Goal: Transaction & Acquisition: Purchase product/service

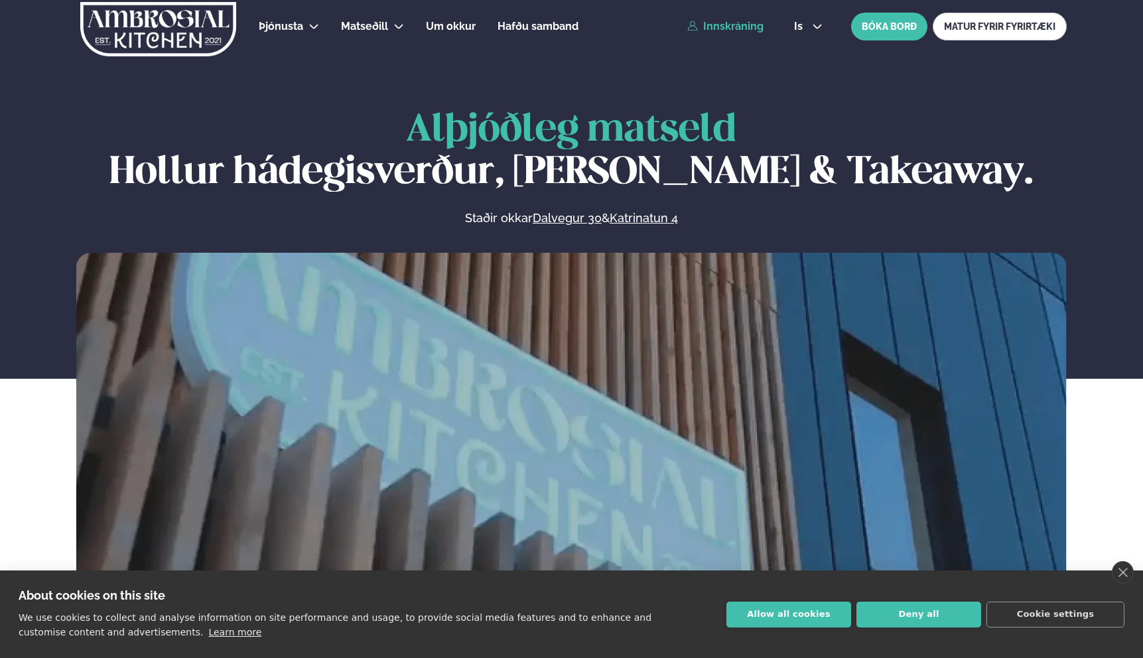
click at [732, 28] on link "Innskráning" at bounding box center [725, 27] width 76 height 12
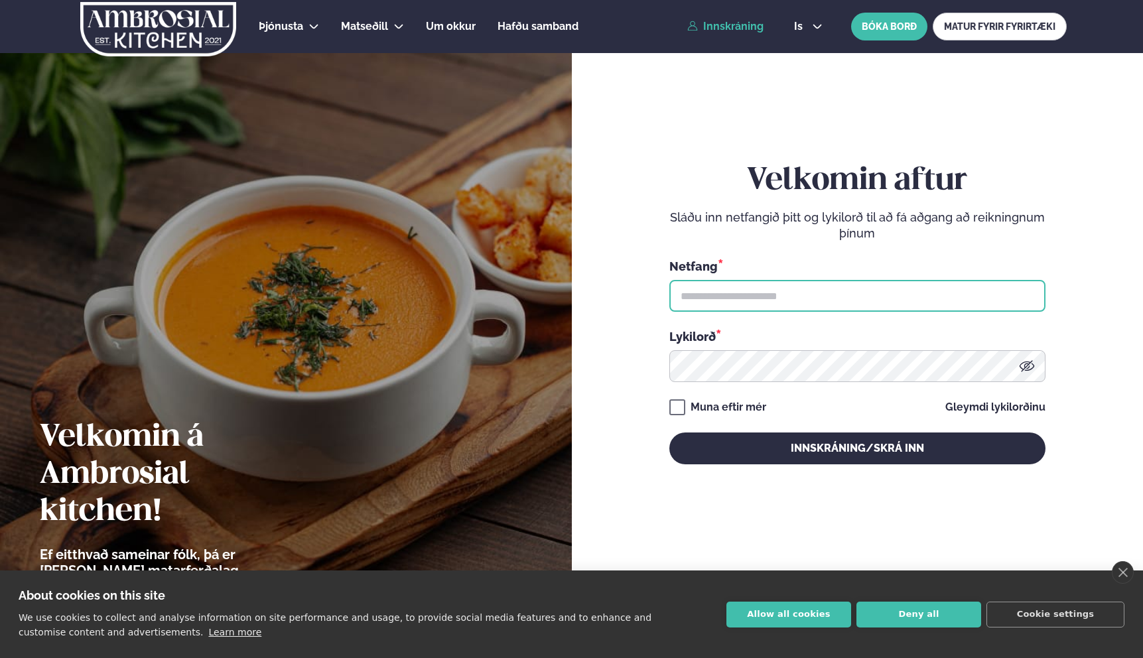
click at [838, 311] on input "text" at bounding box center [857, 296] width 376 height 32
type input "**********"
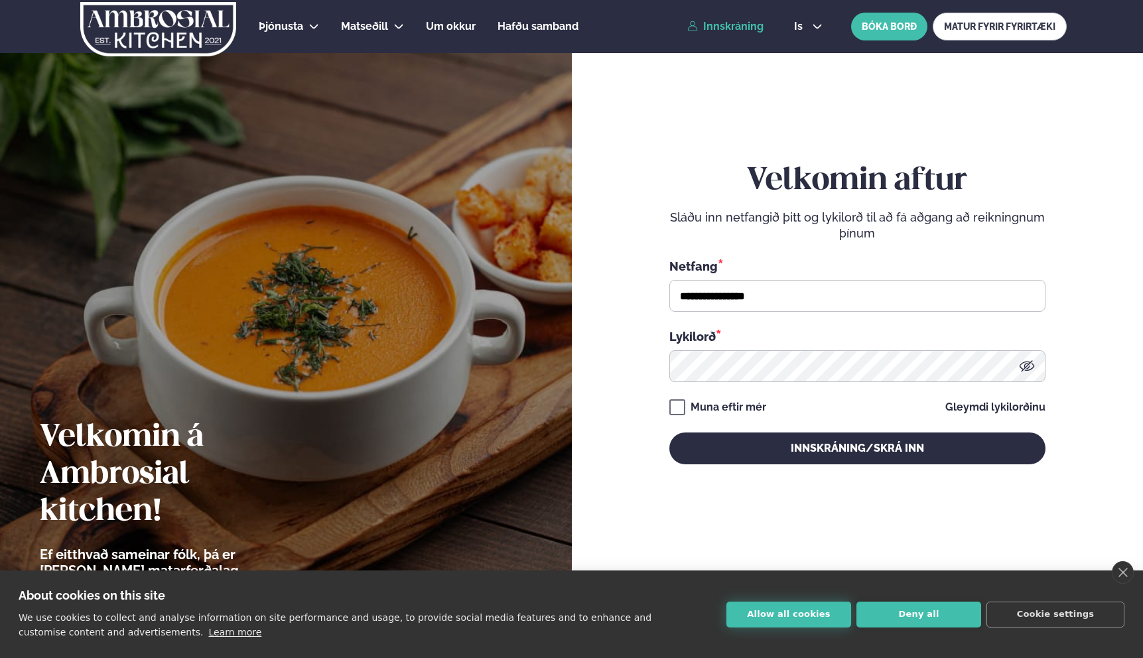
click at [794, 606] on button "Allow all cookies" at bounding box center [788, 614] width 125 height 26
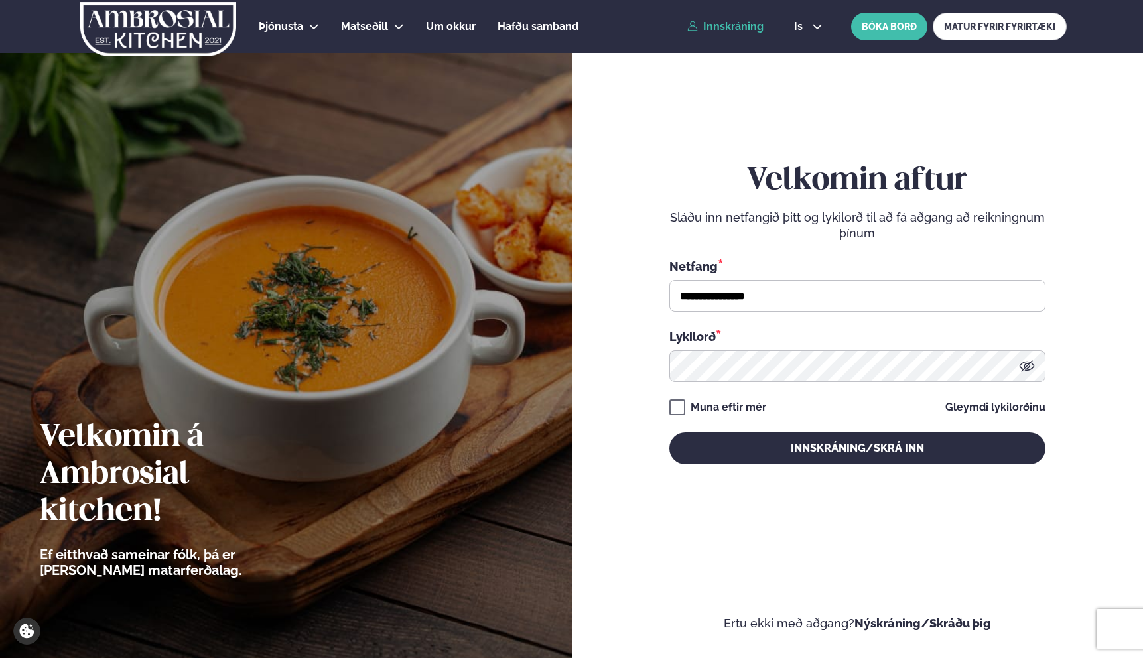
click at [731, 418] on div "**********" at bounding box center [857, 313] width 376 height 302
click at [733, 411] on div "Muna eftir mér" at bounding box center [728, 407] width 76 height 16
click at [742, 428] on div "**********" at bounding box center [857, 313] width 376 height 302
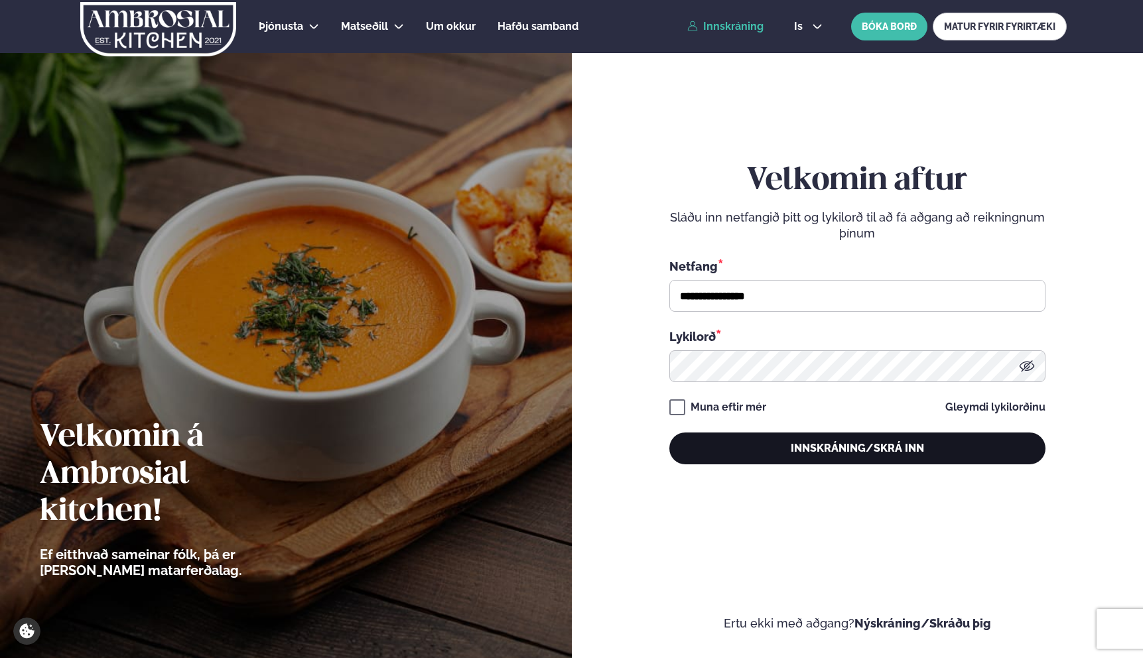
click at [743, 440] on button "Innskráning/Skrá inn" at bounding box center [857, 448] width 376 height 32
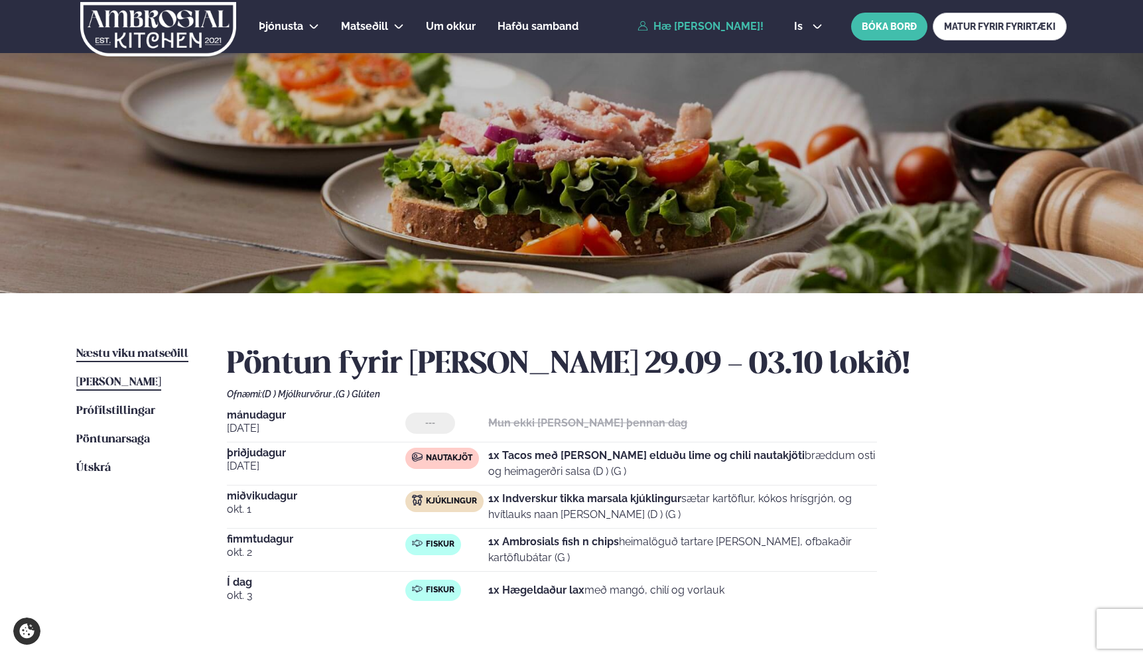
click at [132, 351] on span "Næstu viku matseðill" at bounding box center [132, 353] width 112 height 11
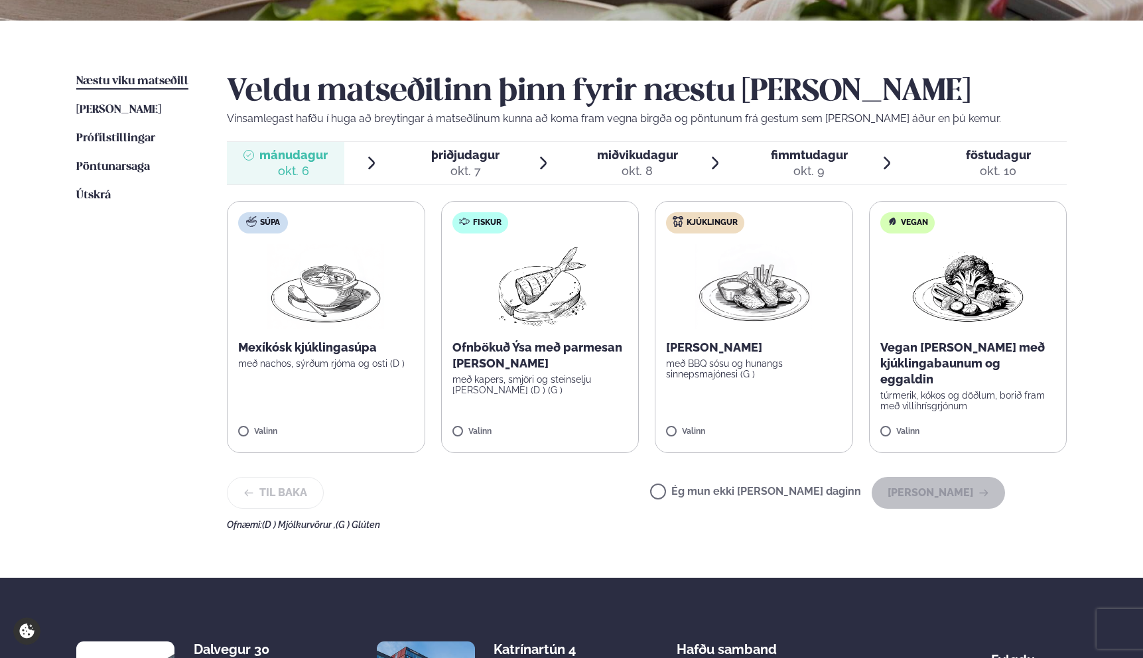
scroll to position [293, 0]
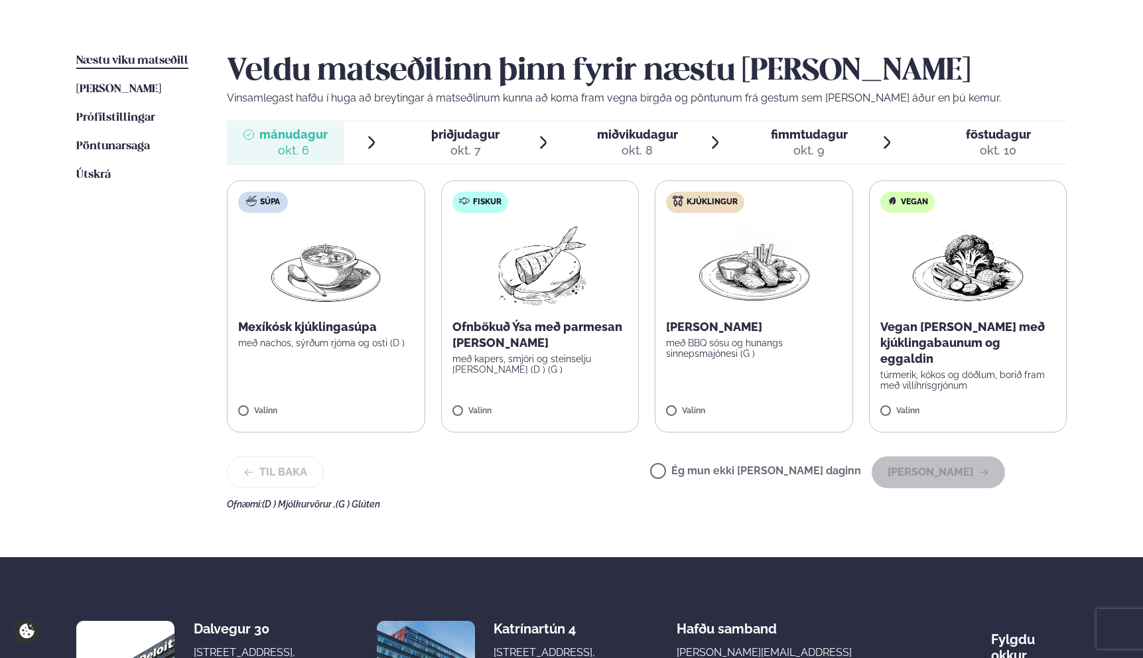
click at [586, 412] on div "Valinn" at bounding box center [540, 412] width 176 height 11
click at [927, 483] on button "[PERSON_NAME]" at bounding box center [937, 472] width 133 height 32
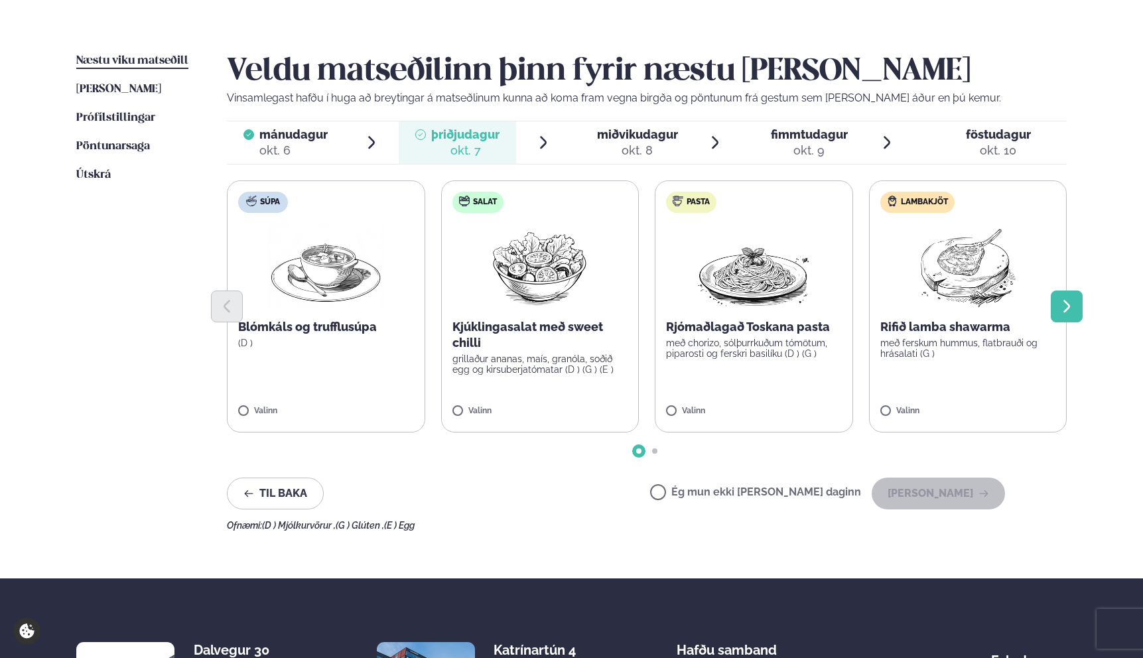
click at [1058, 310] on icon "Next slide" at bounding box center [1066, 306] width 16 height 16
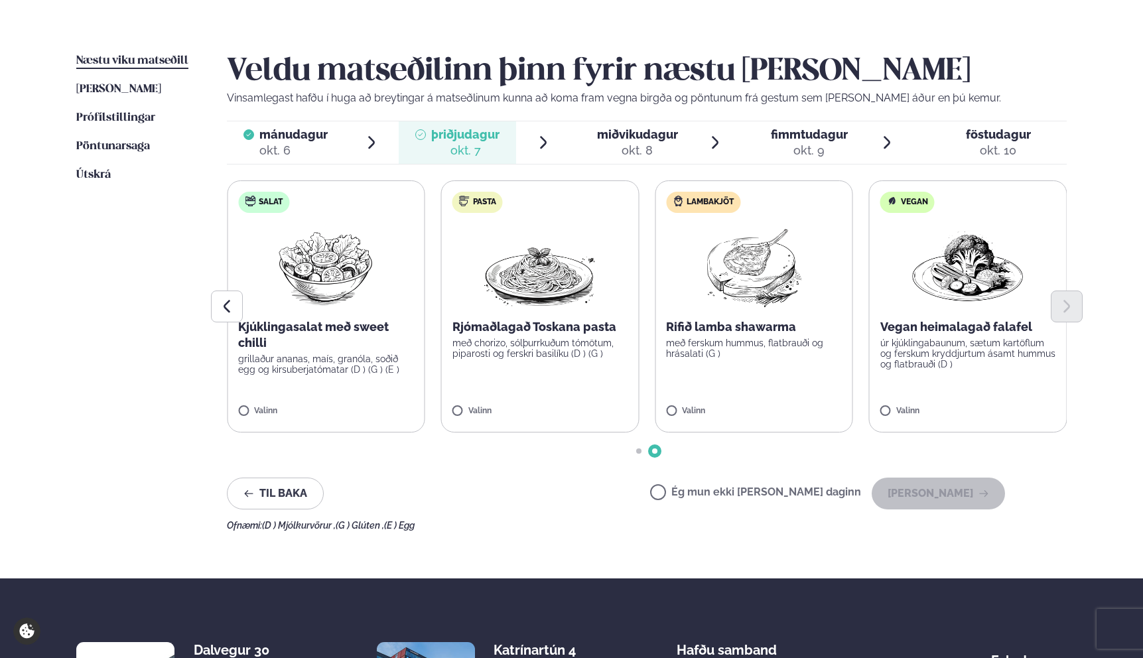
click at [748, 356] on p "með ferskum hummus, flatbrauði og hrásalati (G )" at bounding box center [754, 348] width 176 height 21
click at [954, 493] on button "[PERSON_NAME]" at bounding box center [937, 493] width 133 height 32
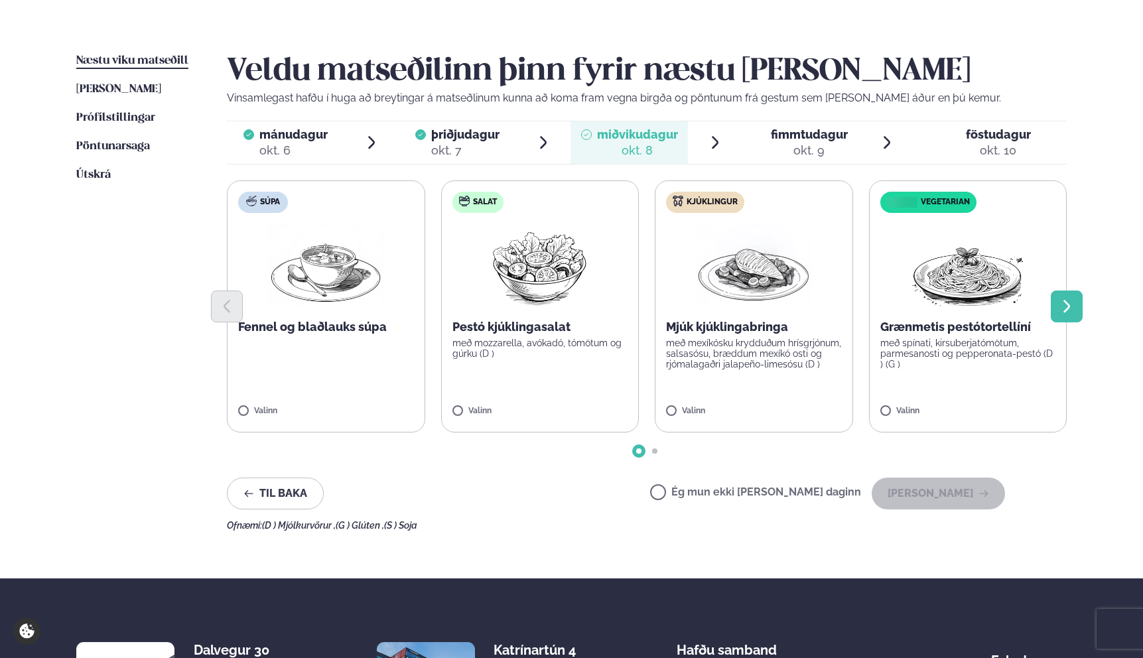
click at [1076, 305] on button "Next slide" at bounding box center [1066, 306] width 32 height 32
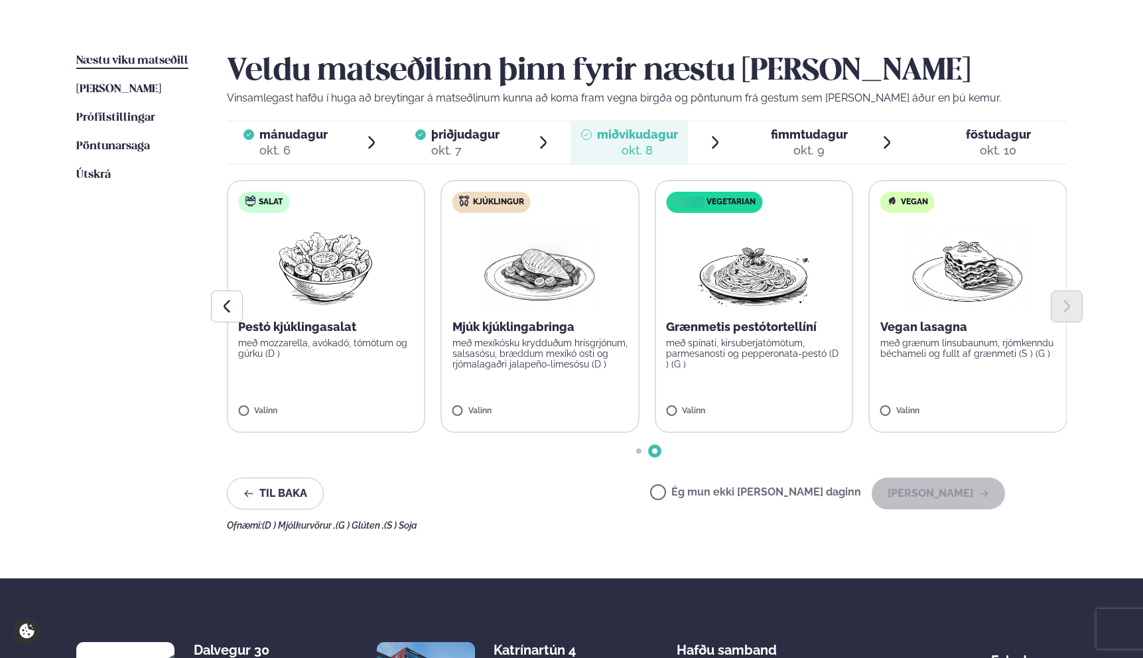
click at [597, 386] on label "Kjúklingur Mjúk kjúklingabringa með mexíkósku krydduðum hrísgrjónum, salsasósu,…" at bounding box center [540, 306] width 198 height 252
click at [947, 481] on button "[PERSON_NAME]" at bounding box center [937, 493] width 133 height 32
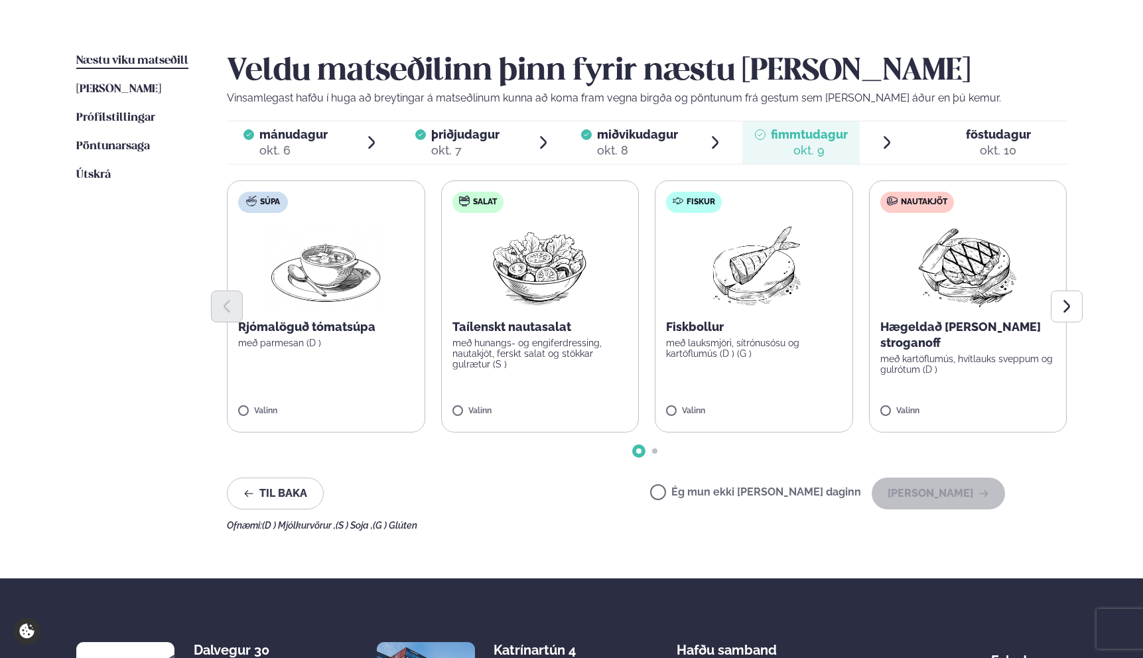
click at [953, 368] on label "Nautakjöt Hægeldað [PERSON_NAME] stroganoff með kartöflumús, hvítlauks sveppum …" at bounding box center [968, 306] width 198 height 252
click at [962, 476] on div "Veldu matseðilinn þinn fyrir næstu [PERSON_NAME] Vinsamlegast hafðu í huga að b…" at bounding box center [647, 291] width 840 height 477
click at [964, 485] on button "[PERSON_NAME]" at bounding box center [937, 493] width 133 height 32
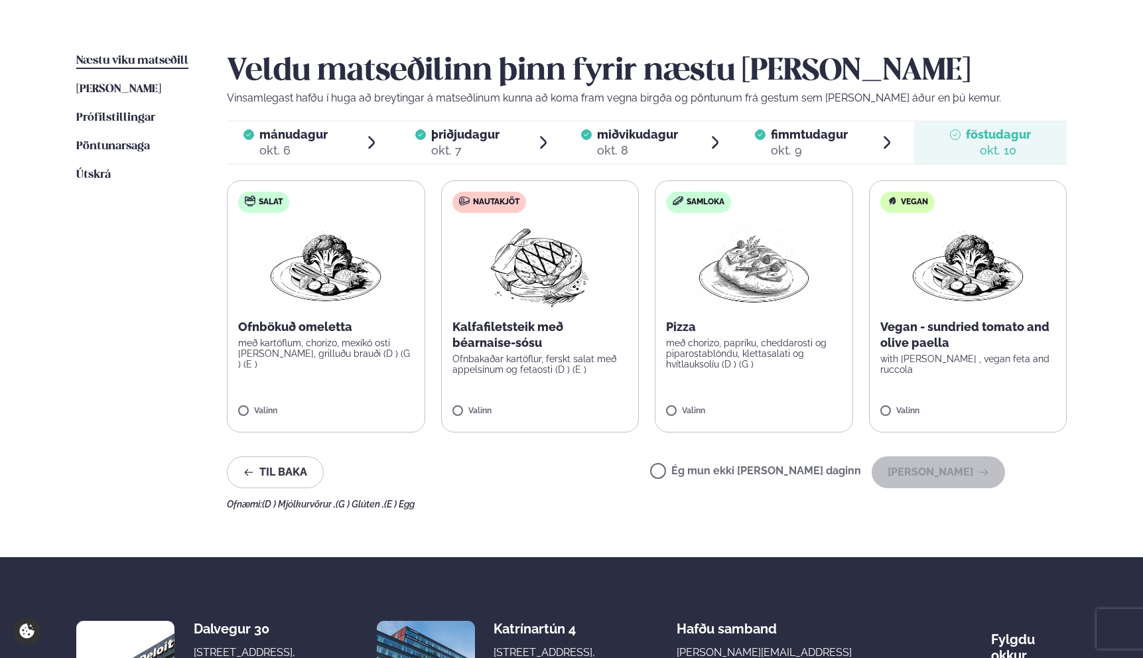
click at [544, 341] on p "Kalfafiletsteik með béarnaise-sósu" at bounding box center [540, 335] width 176 height 32
click at [968, 464] on button "[PERSON_NAME]" at bounding box center [937, 472] width 133 height 32
